Goal: Task Accomplishment & Management: Use online tool/utility

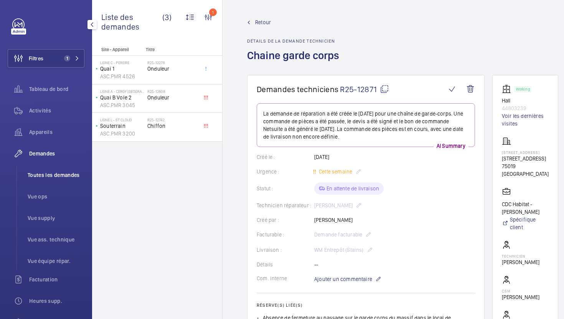
click at [54, 169] on li "Toutes les demandes" at bounding box center [52, 175] width 63 height 18
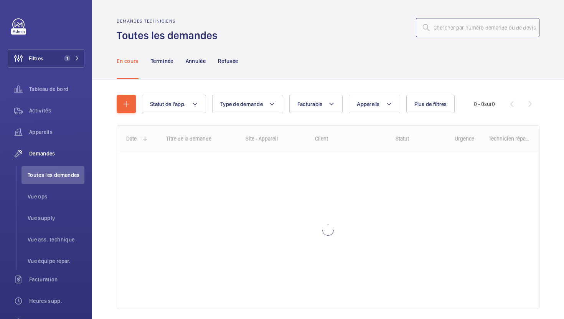
click at [447, 30] on input "text" at bounding box center [477, 27] width 123 height 19
paste input "R25-12286"
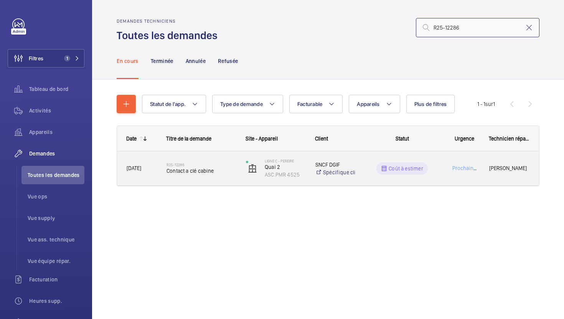
type input "R25-12286"
click at [230, 180] on div "R25-12286 Contact a clé cabine" at bounding box center [196, 168] width 79 height 35
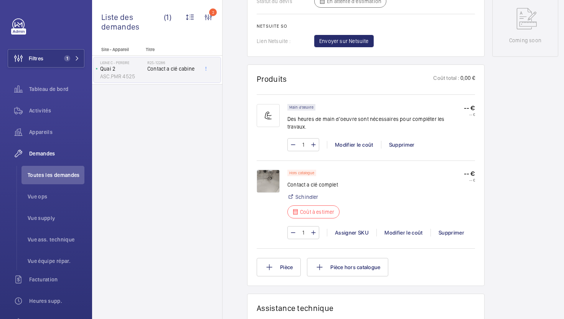
scroll to position [438, 0]
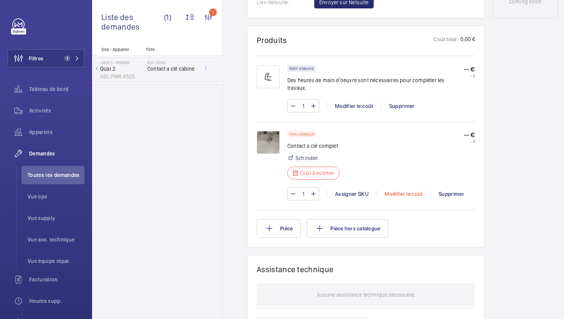
click at [402, 190] on div "Modifier le coût" at bounding box center [403, 194] width 54 height 8
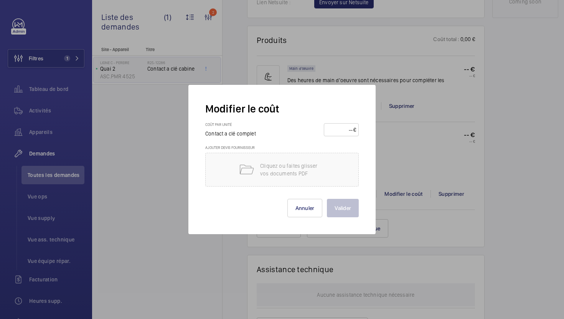
click at [332, 134] on input "number" at bounding box center [339, 129] width 27 height 12
type input "1700"
click at [291, 165] on p "Cliquez ou faites glisser vos documents PDF" at bounding box center [292, 169] width 65 height 15
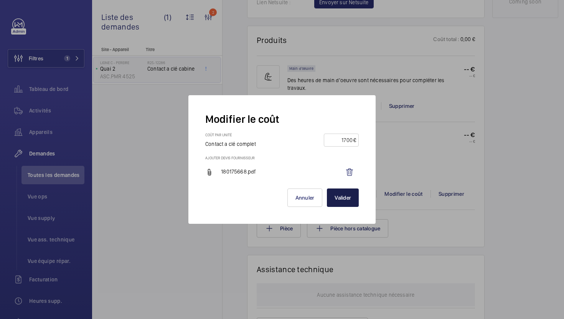
click at [342, 197] on button "Valider" at bounding box center [343, 197] width 32 height 18
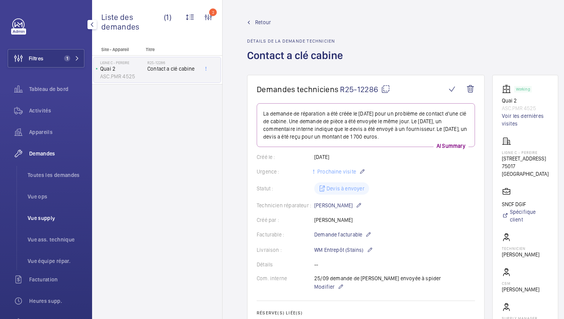
click at [52, 220] on span "Vue supply" at bounding box center [56, 218] width 57 height 8
